Goal: Task Accomplishment & Management: Manage account settings

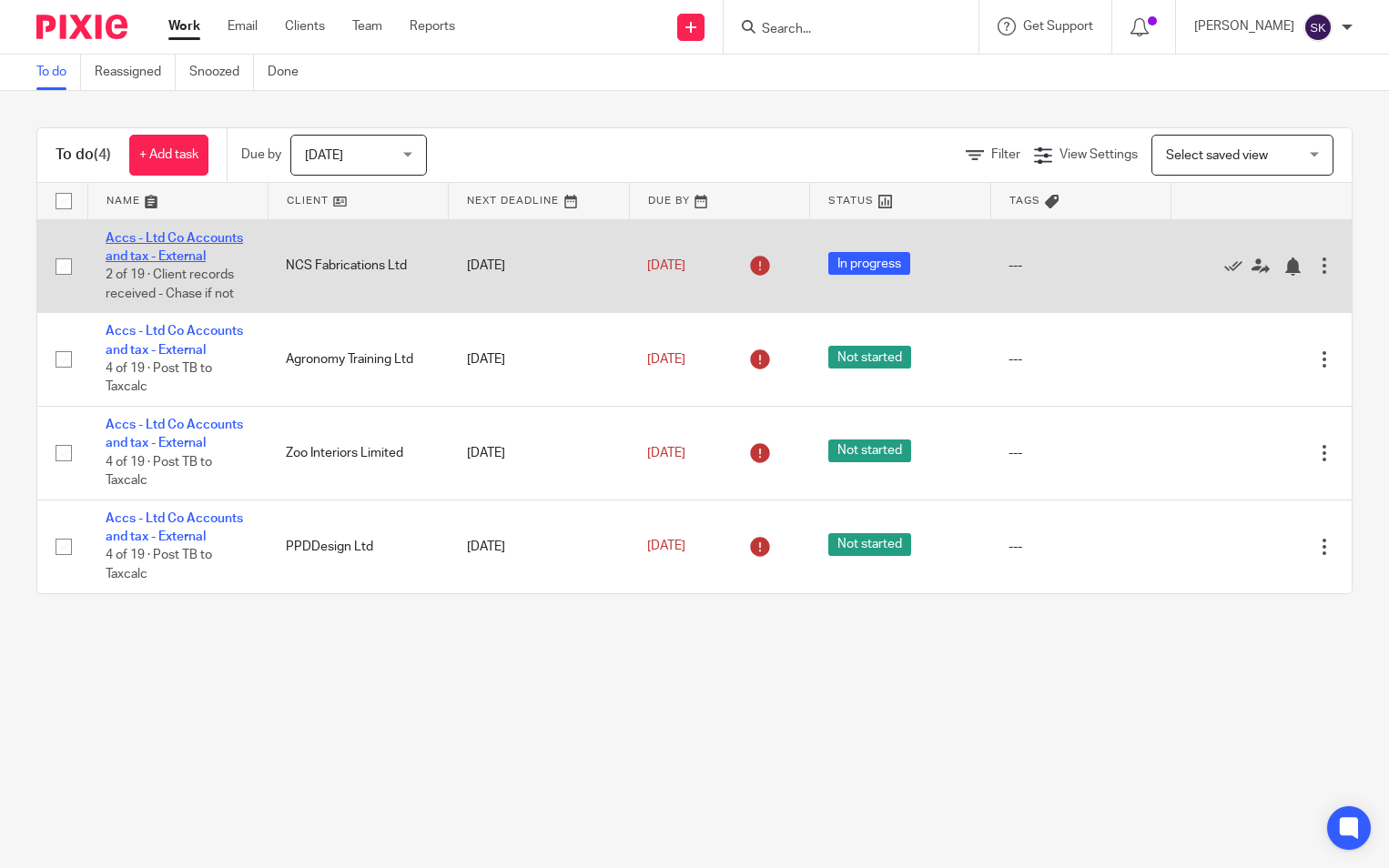
click at [189, 234] on link "Accs - Ltd Co Accounts and tax - External" at bounding box center [174, 247] width 138 height 31
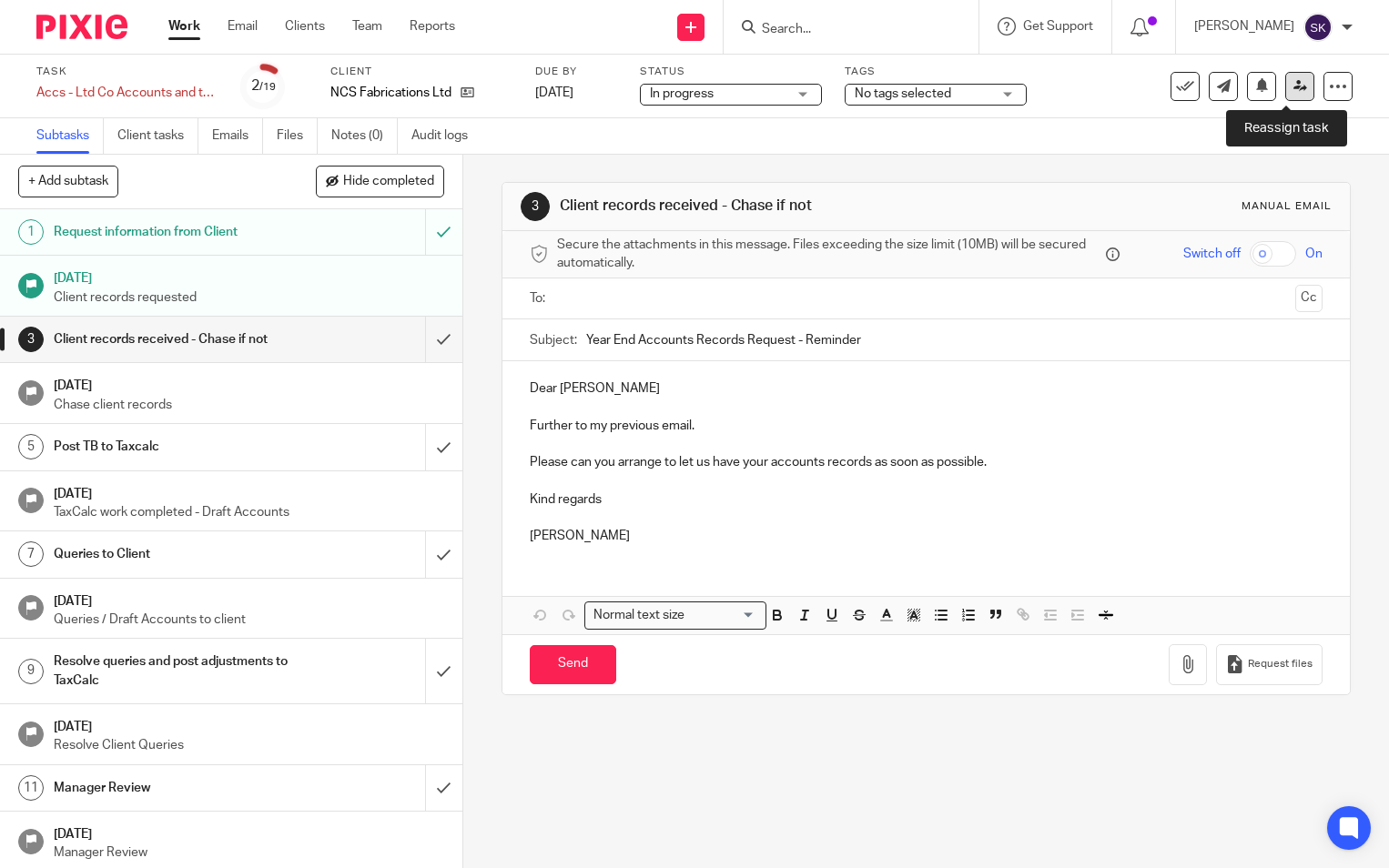
click at [1293, 85] on icon at bounding box center [1300, 86] width 14 height 14
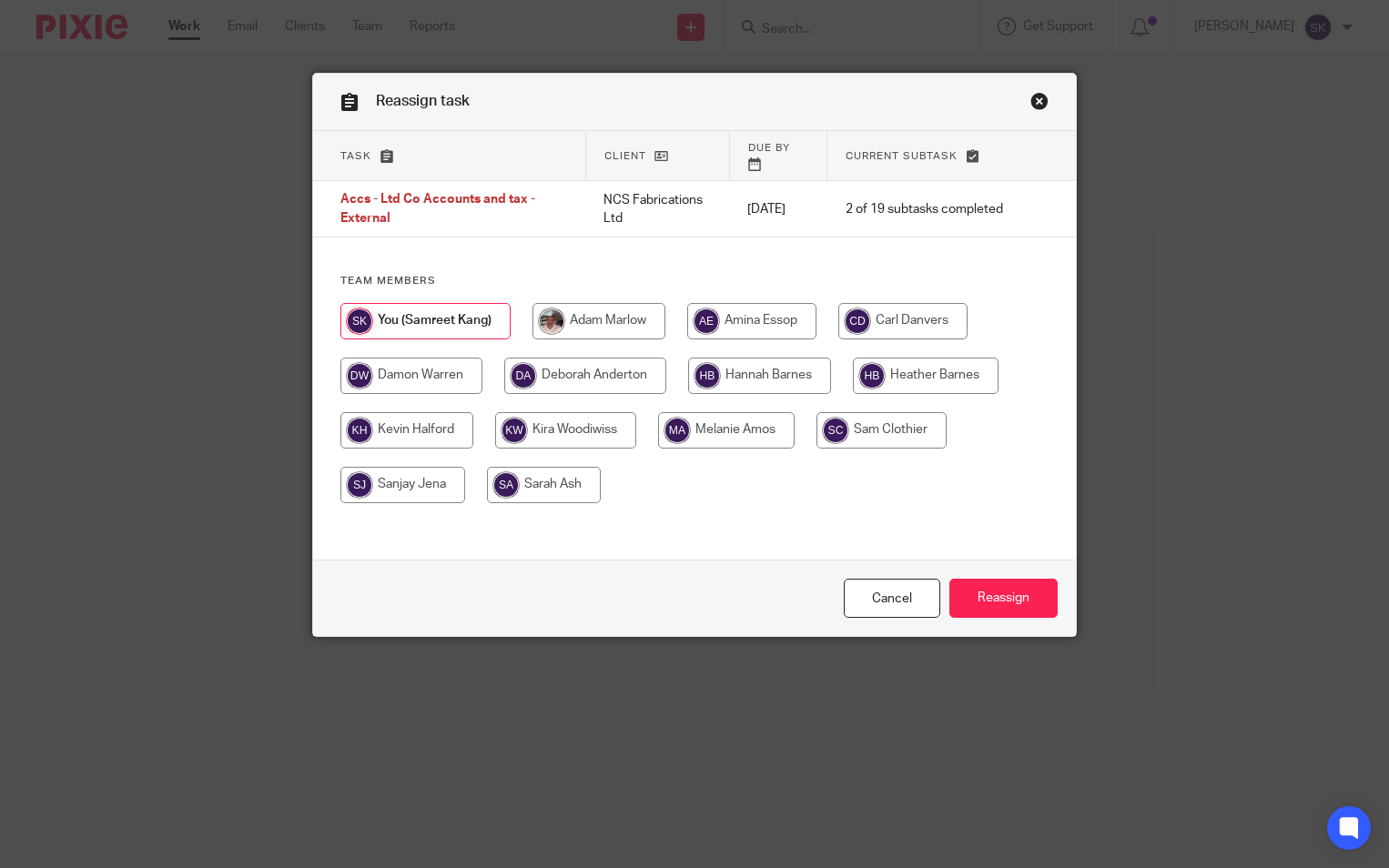
click at [607, 421] on input "radio" at bounding box center [565, 430] width 141 height 37
radio input "true"
click at [972, 593] on input "Reassign" at bounding box center [1002, 597] width 108 height 39
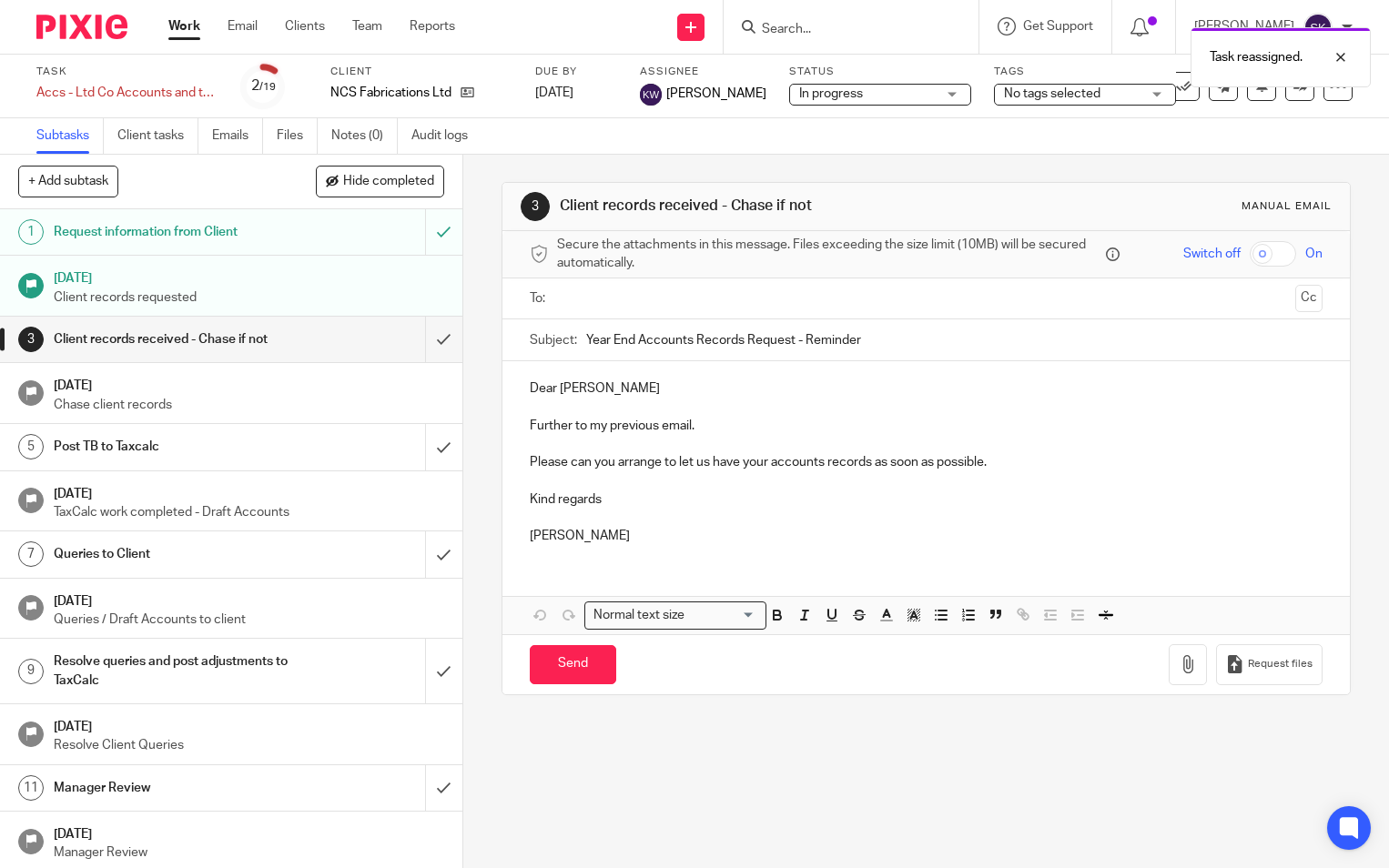
click at [96, 29] on img at bounding box center [82, 27] width 91 height 25
